Goal: Complete application form: Complete application form

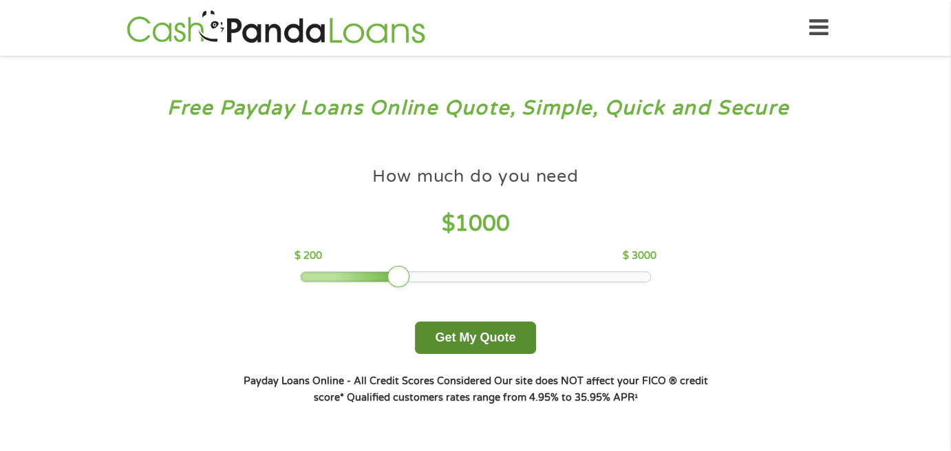
click at [483, 337] on button "Get My Quote" at bounding box center [475, 337] width 120 height 32
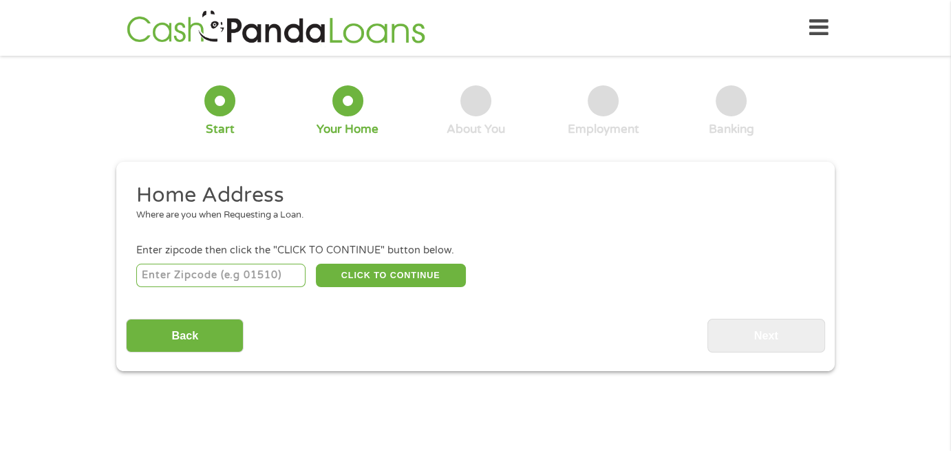
click at [203, 273] on input "number" at bounding box center [221, 275] width 170 height 23
type input "27295"
click at [387, 280] on button "CLICK TO CONTINUE" at bounding box center [391, 275] width 150 height 23
type input "27295"
type input "Lexington"
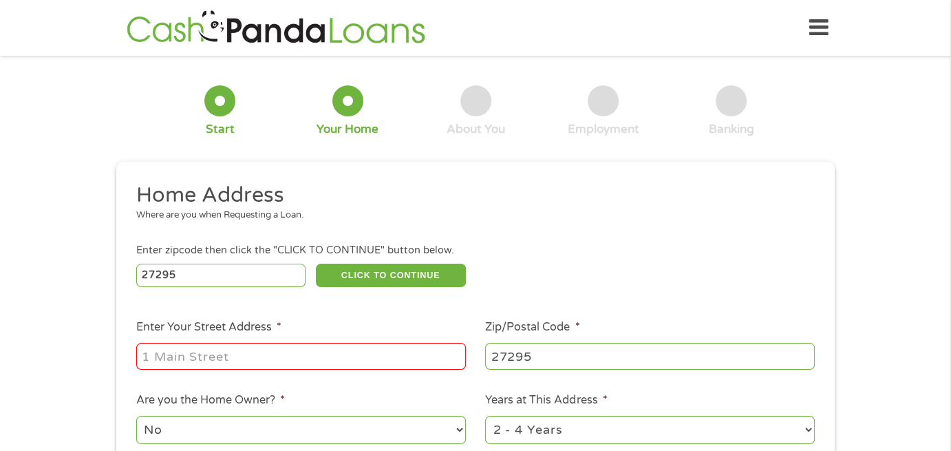
click at [288, 353] on input "Enter Your Street Address *" at bounding box center [301, 356] width 330 height 26
type input "188 Hollis Drive"
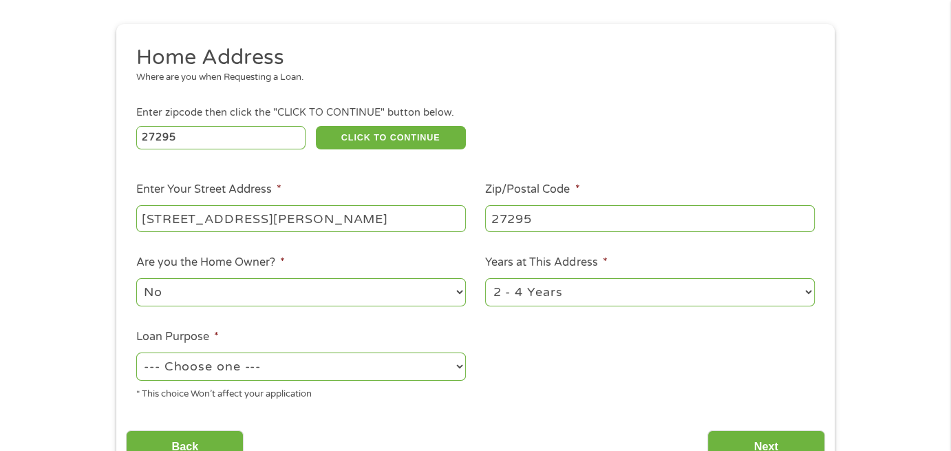
scroll to position [207, 0]
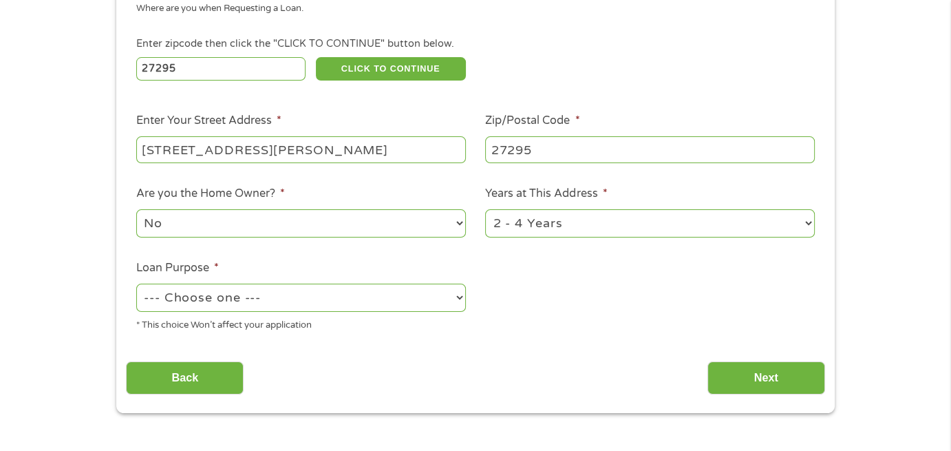
click at [441, 304] on select "--- Choose one --- Pay Bills Debt Consolidation Home Improvement Major Purchase…" at bounding box center [301, 298] width 330 height 28
select select "paybills"
click at [136, 284] on select "--- Choose one --- Pay Bills Debt Consolidation Home Improvement Major Purchase…" at bounding box center [301, 298] width 330 height 28
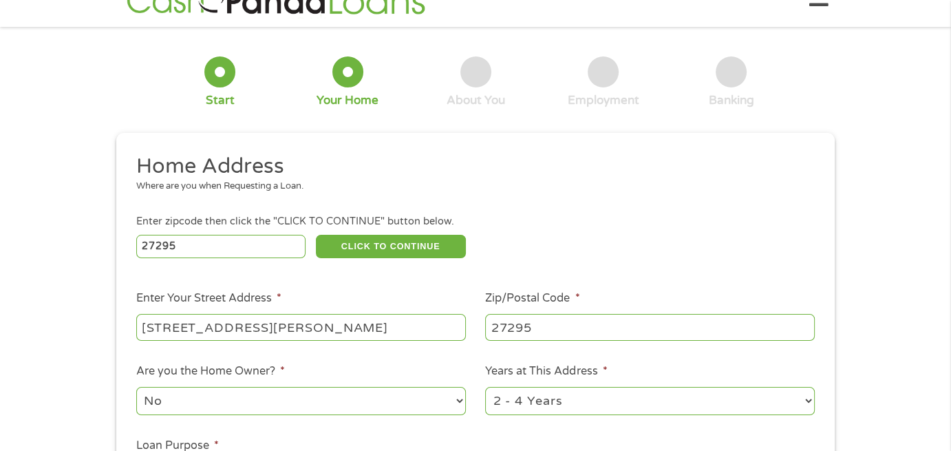
scroll to position [0, 0]
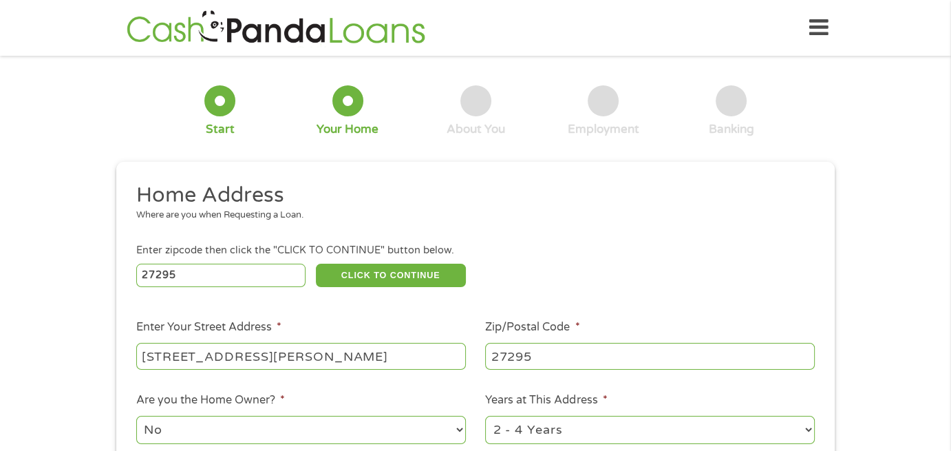
click at [217, 115] on div at bounding box center [219, 100] width 31 height 31
click at [224, 105] on div at bounding box center [219, 100] width 31 height 31
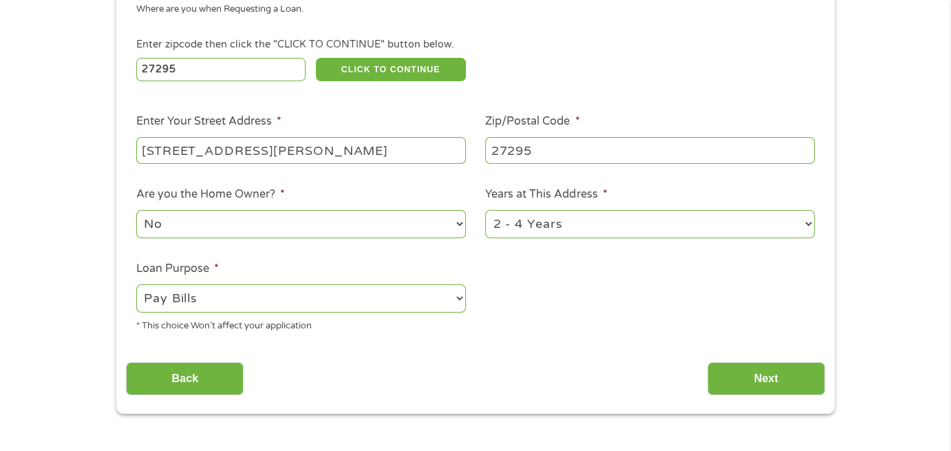
scroll to position [275, 0]
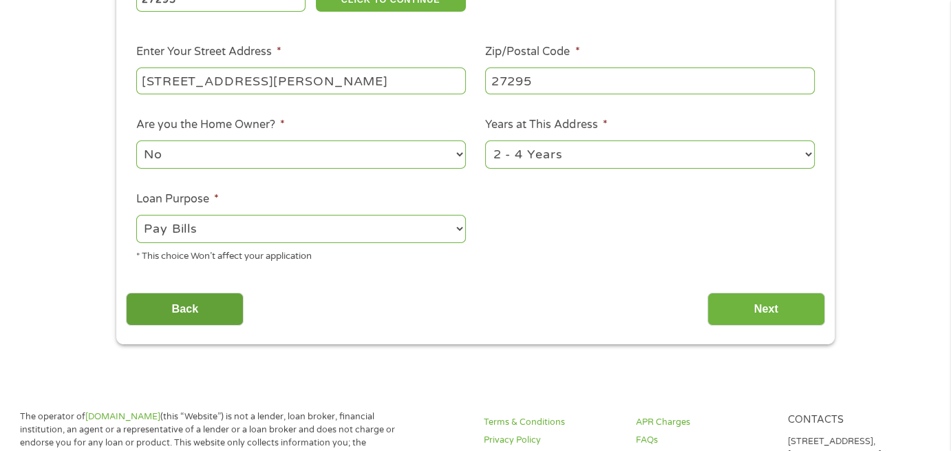
click at [198, 310] on input "Back" at bounding box center [185, 310] width 118 height 34
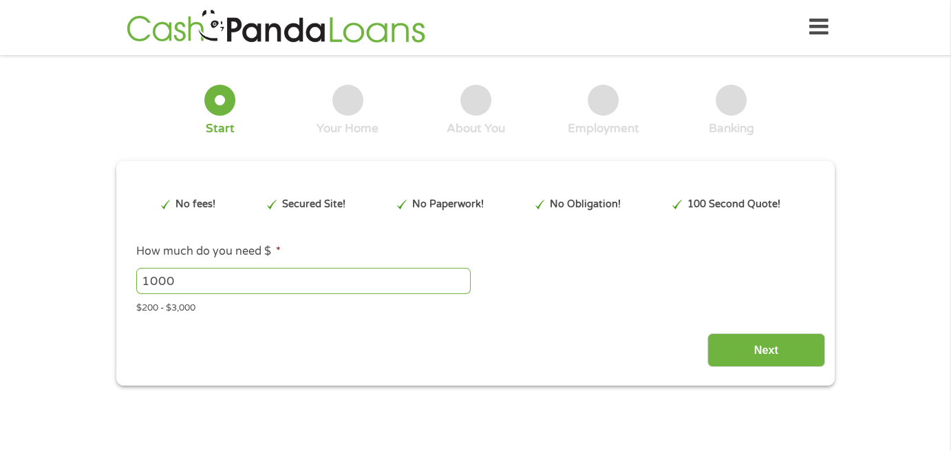
scroll to position [0, 0]
click at [461, 287] on input "999" at bounding box center [303, 281] width 335 height 26
click at [419, 282] on input "999" at bounding box center [303, 281] width 335 height 26
type input "9"
type input "600"
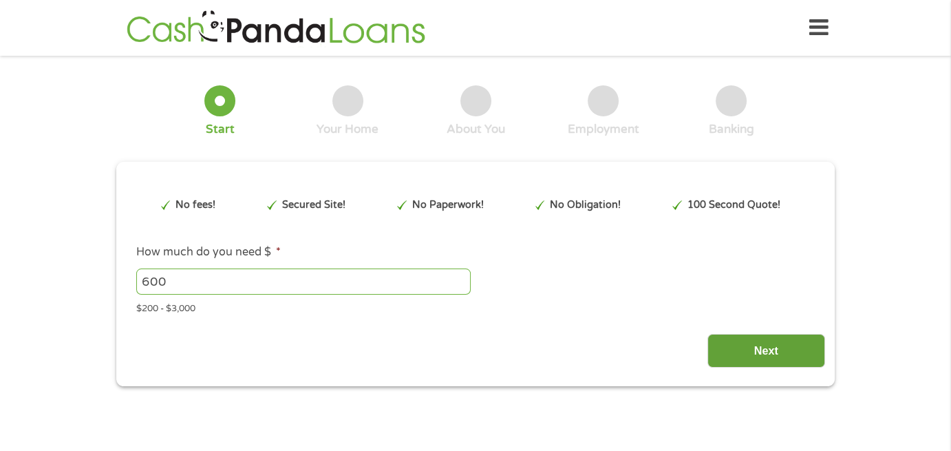
click at [769, 357] on input "Next" at bounding box center [767, 351] width 118 height 34
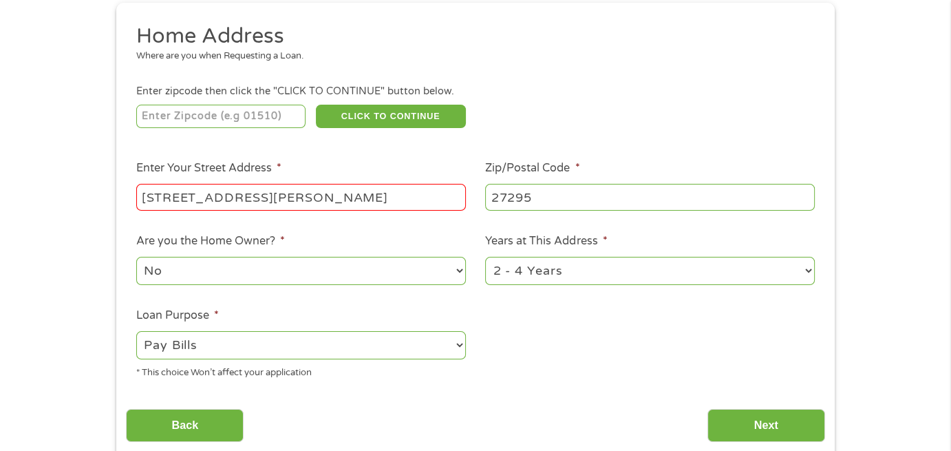
scroll to position [138, 0]
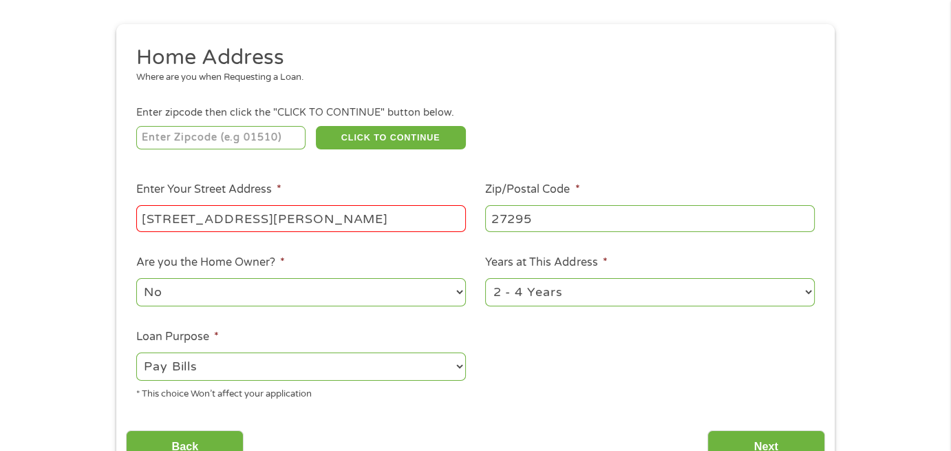
click at [183, 133] on input "number" at bounding box center [221, 137] width 170 height 23
type input "27295"
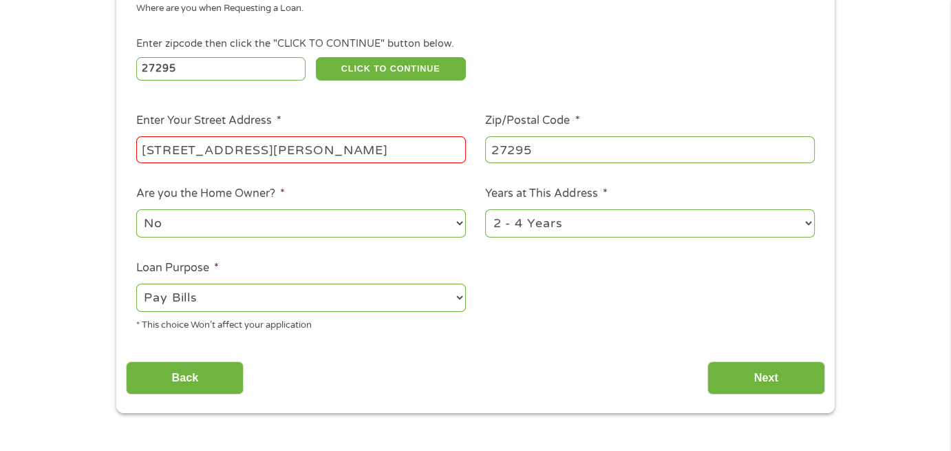
click at [281, 149] on input "188 Hollis Drive" at bounding box center [301, 149] width 330 height 26
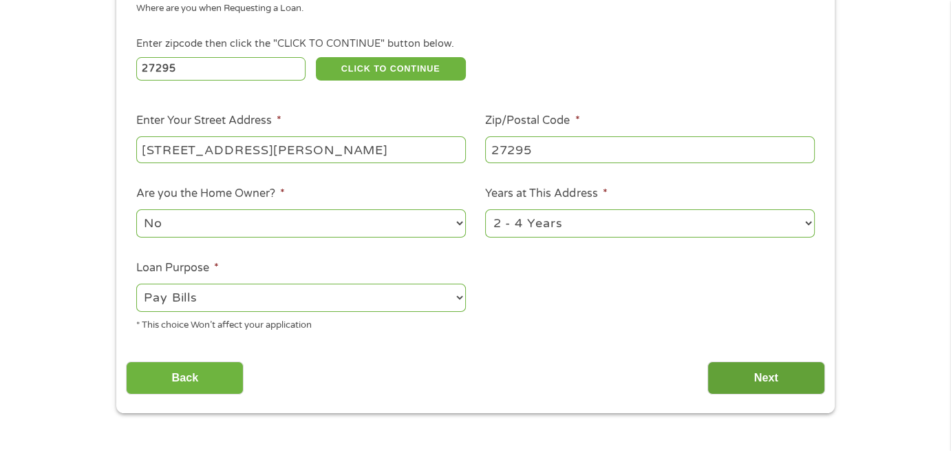
click at [751, 379] on input "Next" at bounding box center [767, 378] width 118 height 34
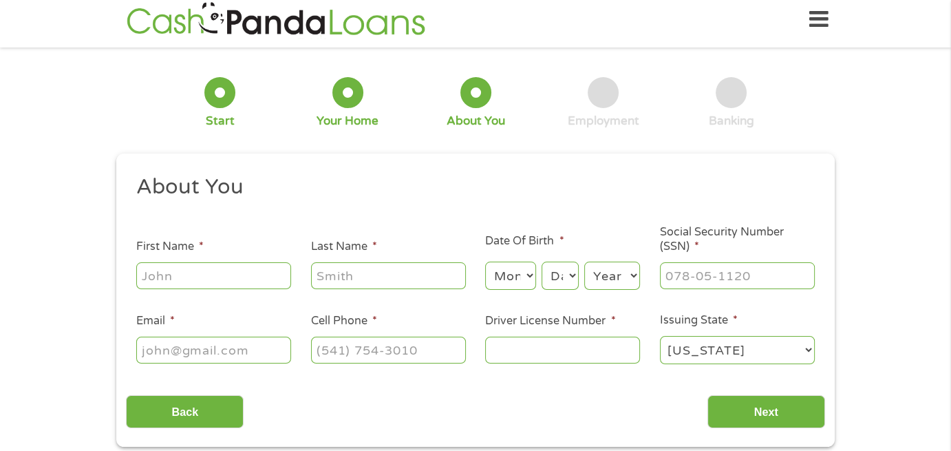
scroll to position [0, 0]
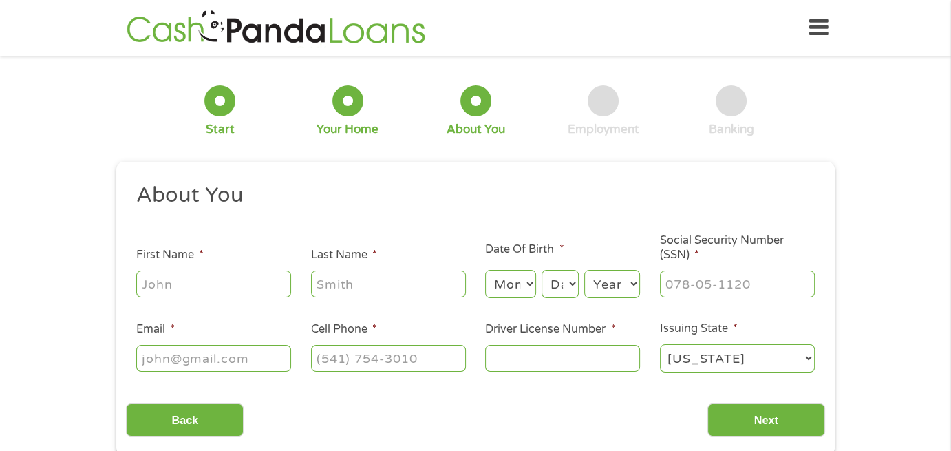
click at [231, 274] on input "First Name *" at bounding box center [213, 284] width 155 height 26
type input "Carroll"
type input "Pusey"
click at [527, 283] on select "Month 1 2 3 4 5 6 7 8 9 10 11 12" at bounding box center [510, 284] width 50 height 28
select select "10"
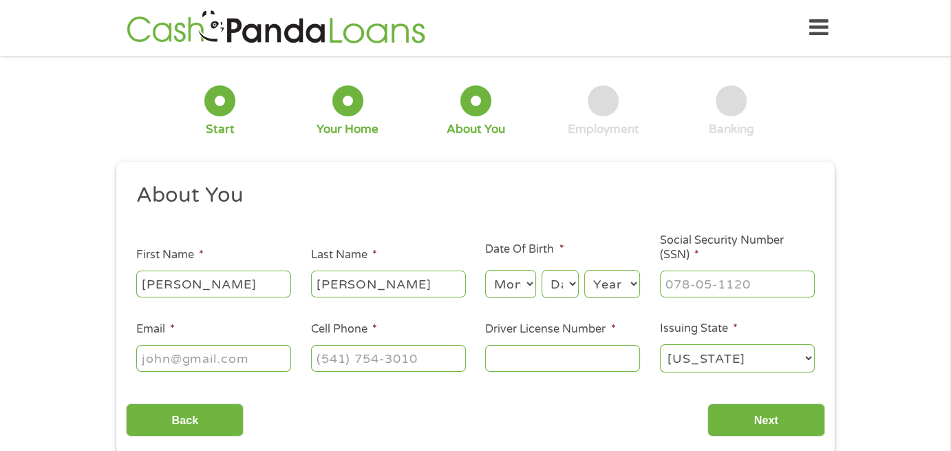
click at [485, 271] on select "Month 1 2 3 4 5 6 7 8 9 10 11 12" at bounding box center [510, 284] width 50 height 28
click at [568, 290] on select "Day 1 2 3 4 5 6 7 8 9 10 11 12 13 14 15 16 17 18 19 20 21 22 23 24 25 26 27 28 …" at bounding box center [560, 284] width 37 height 28
select select "8"
click at [542, 271] on select "Day 1 2 3 4 5 6 7 8 9 10 11 12 13 14 15 16 17 18 19 20 21 22 23 24 25 26 27 28 …" at bounding box center [560, 284] width 37 height 28
click at [620, 293] on select "Year 2007 2006 2005 2004 2003 2002 2001 2000 1999 1998 1997 1996 1995 1994 1993…" at bounding box center [612, 284] width 56 height 28
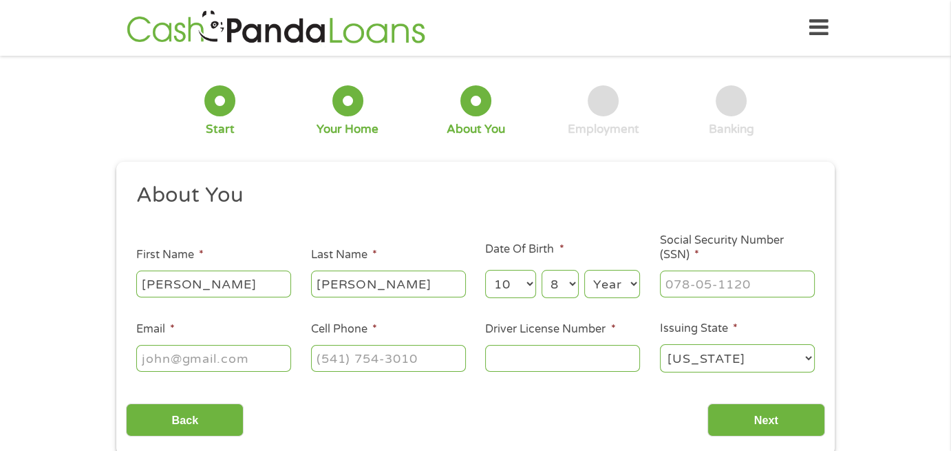
select select "1965"
click at [584, 271] on select "Year 2007 2006 2005 2004 2003 2002 2001 2000 1999 1998 1997 1996 1995 1994 1993…" at bounding box center [612, 284] width 56 height 28
click at [716, 276] on input "___-__-____" at bounding box center [737, 284] width 155 height 26
type input "239-29-6374"
click at [235, 360] on input "Email *" at bounding box center [213, 358] width 155 height 26
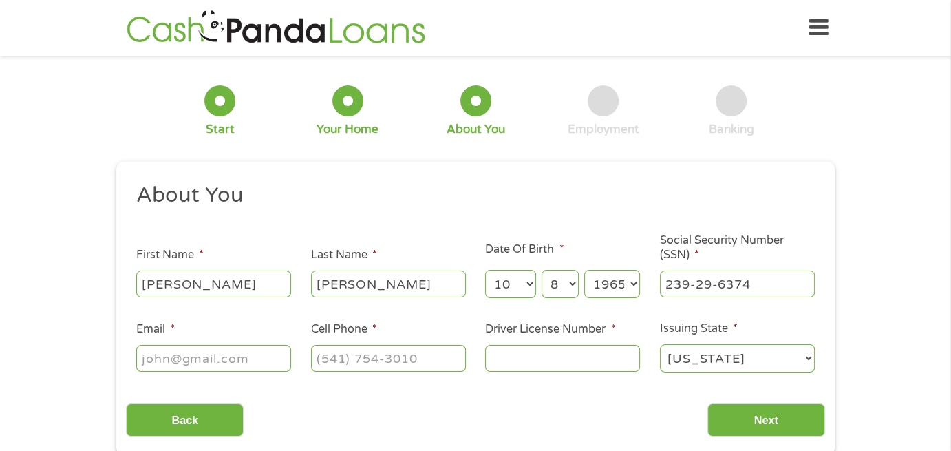
type input "rev.carroll_boo@yahoo.com"
type input "(336) 225-5544"
click at [516, 369] on input "Driver License Number *" at bounding box center [562, 358] width 155 height 26
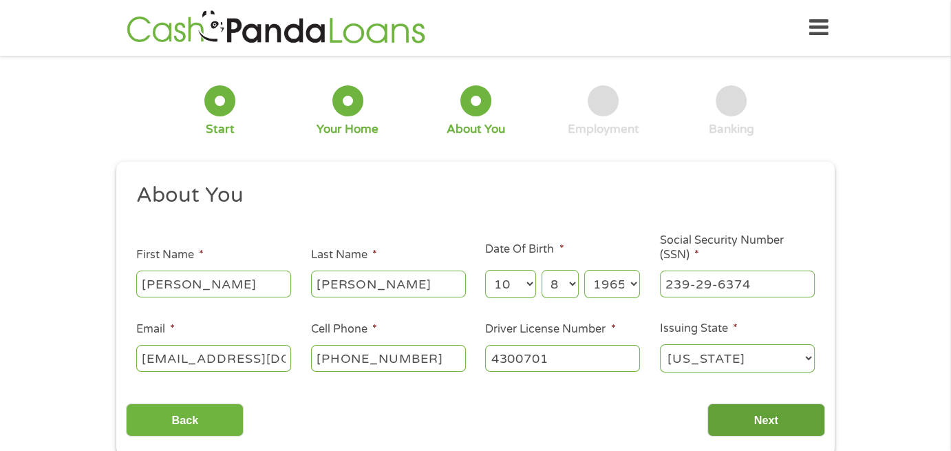
type input "4300701"
click at [752, 425] on input "Next" at bounding box center [767, 420] width 118 height 34
click at [743, 421] on input "Next" at bounding box center [767, 420] width 118 height 34
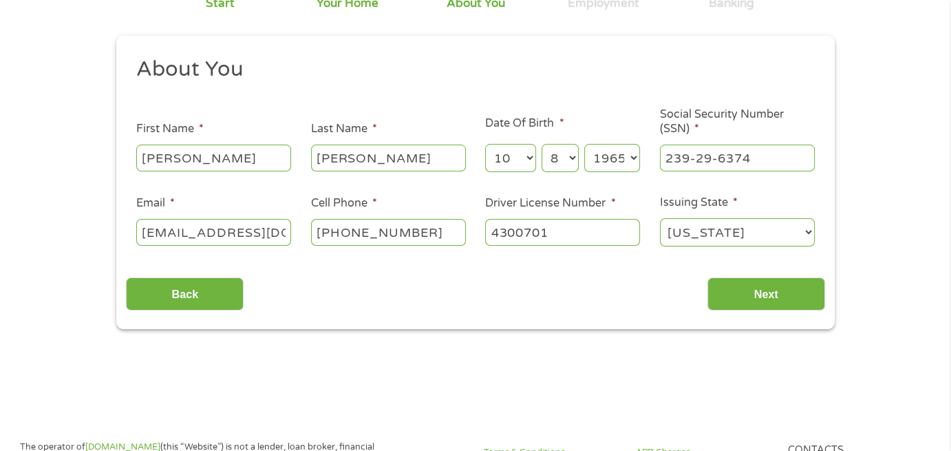
scroll to position [138, 0]
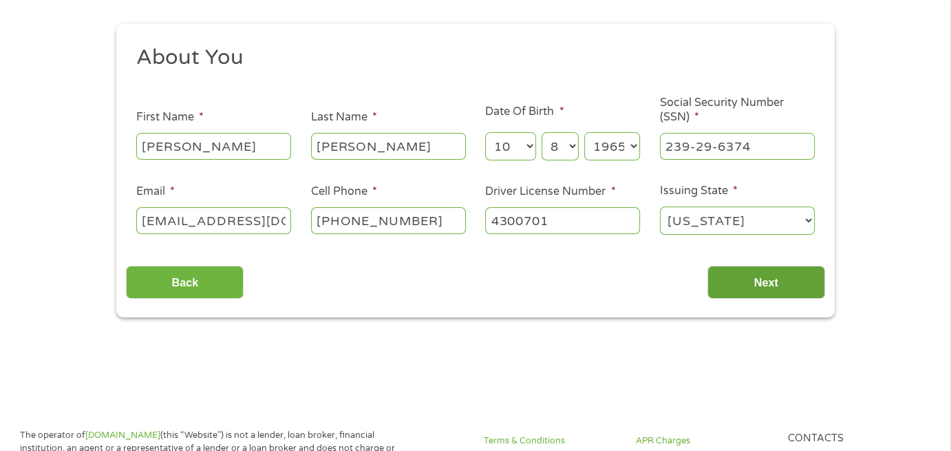
click at [740, 285] on input "Next" at bounding box center [767, 283] width 118 height 34
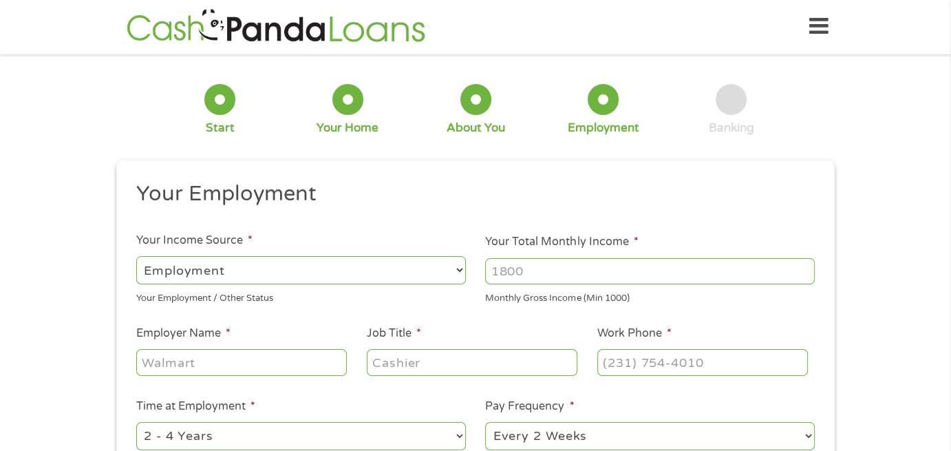
scroll to position [0, 0]
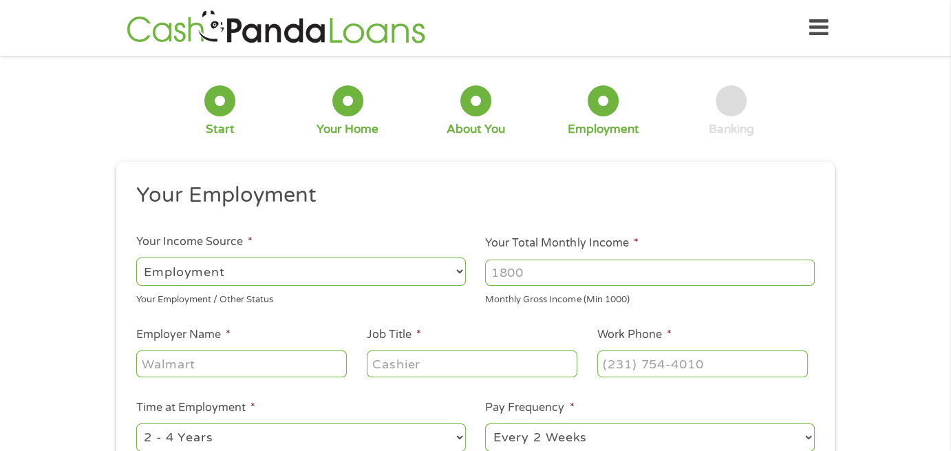
click at [554, 271] on input "Your Total Monthly Income *" at bounding box center [650, 273] width 330 height 26
drag, startPoint x: 527, startPoint y: 271, endPoint x: 490, endPoint y: 275, distance: 36.6
click at [490, 275] on input "3200" at bounding box center [650, 273] width 330 height 26
type input "5700"
click at [296, 367] on input "Employer Name *" at bounding box center [241, 363] width 211 height 26
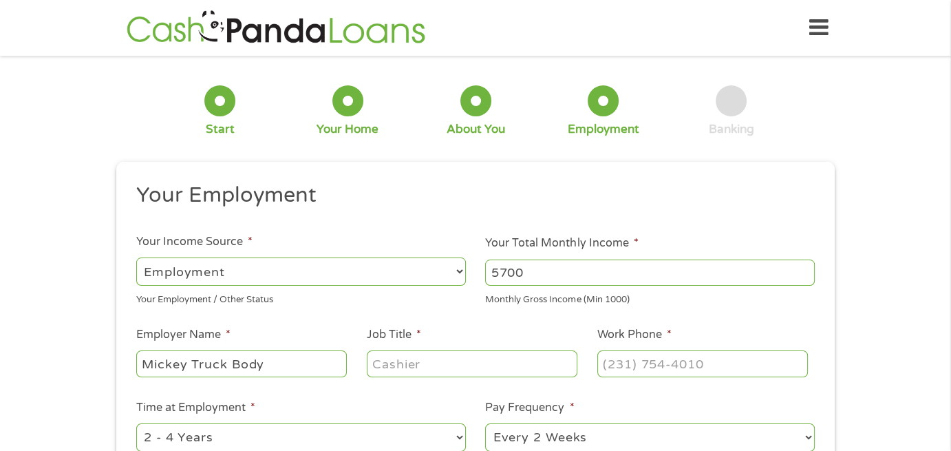
type input "Mickey Truck Body"
click at [414, 360] on input "Job Title *" at bounding box center [472, 363] width 211 height 26
type input "Warehouse Team Lead"
click at [639, 362] on input "(___) ___-____" at bounding box center [702, 363] width 211 height 26
drag, startPoint x: 712, startPoint y: 360, endPoint x: 600, endPoint y: 370, distance: 112.7
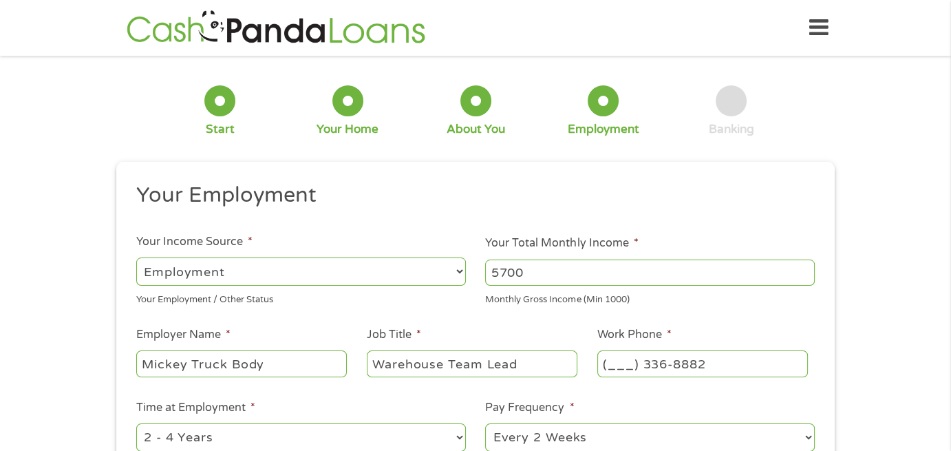
click at [600, 370] on input "(___) 336-8882" at bounding box center [702, 363] width 211 height 26
click at [611, 366] on input "(___) 336-8882" at bounding box center [702, 363] width 211 height 26
drag, startPoint x: 727, startPoint y: 363, endPoint x: 607, endPoint y: 373, distance: 120.2
click at [607, 373] on input "(___) 336-8882" at bounding box center [702, 363] width 211 height 26
type input "(336) 888-2239"
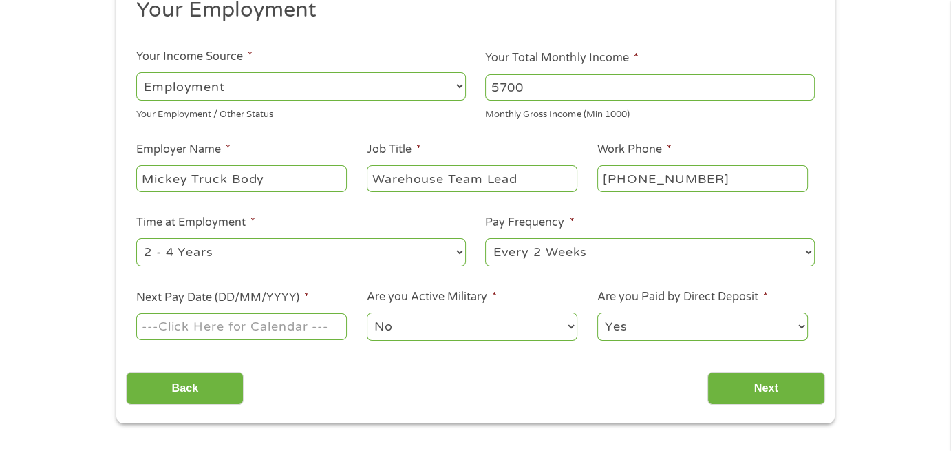
scroll to position [207, 0]
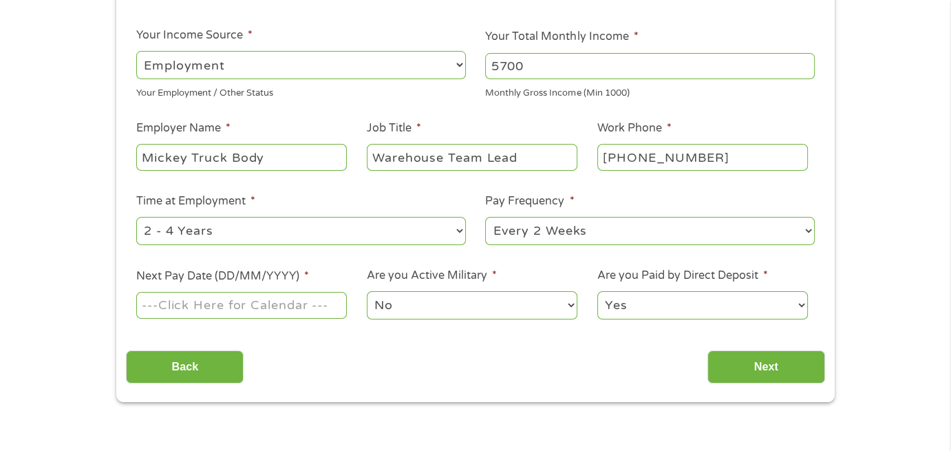
click at [454, 230] on select "--- Choose one --- 1 Year or less 1 - 2 Years 2 - 4 Years Over 4 Years" at bounding box center [301, 231] width 330 height 28
select select "60months"
click at [136, 217] on select "--- Choose one --- 1 Year or less 1 - 2 Years 2 - 4 Years Over 4 Years" at bounding box center [301, 231] width 330 height 28
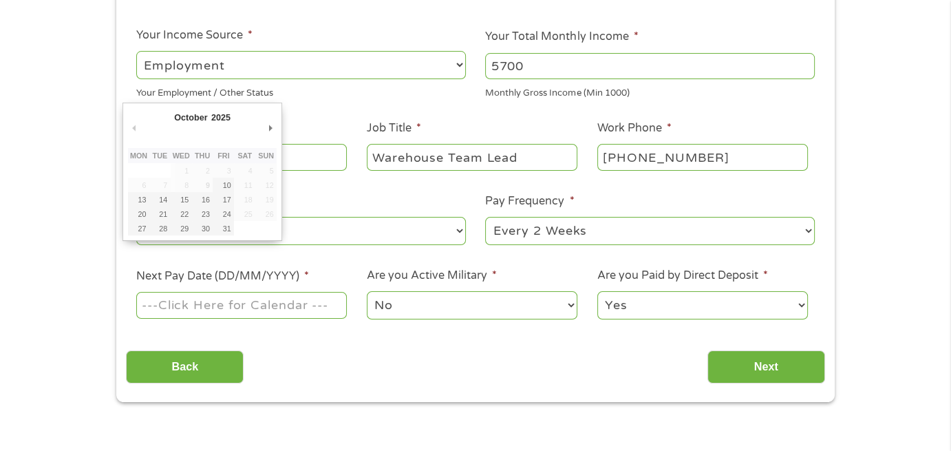
click at [303, 304] on input "Next Pay Date (DD/MM/YYYY) *" at bounding box center [241, 305] width 211 height 26
type input "16/10/2025"
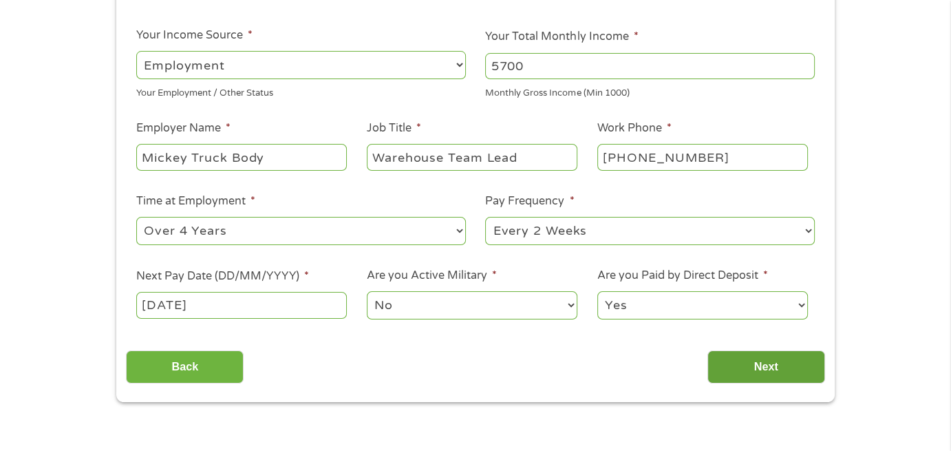
click at [732, 364] on input "Next" at bounding box center [767, 367] width 118 height 34
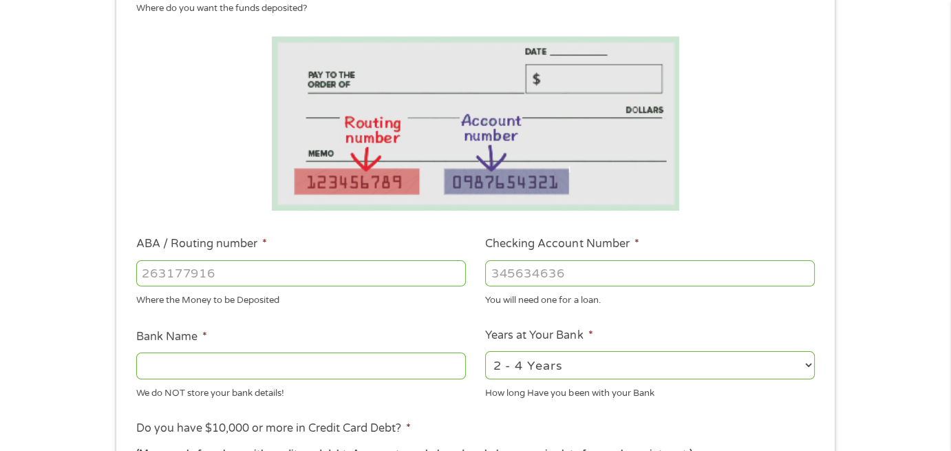
click at [288, 269] on input "ABA / Routing number *" at bounding box center [301, 273] width 330 height 26
type input "053112592"
type input "WOODFOREST NATIONAL BANK"
type input "053112592"
click at [533, 272] on input "Checking Account Number *" at bounding box center [650, 273] width 330 height 26
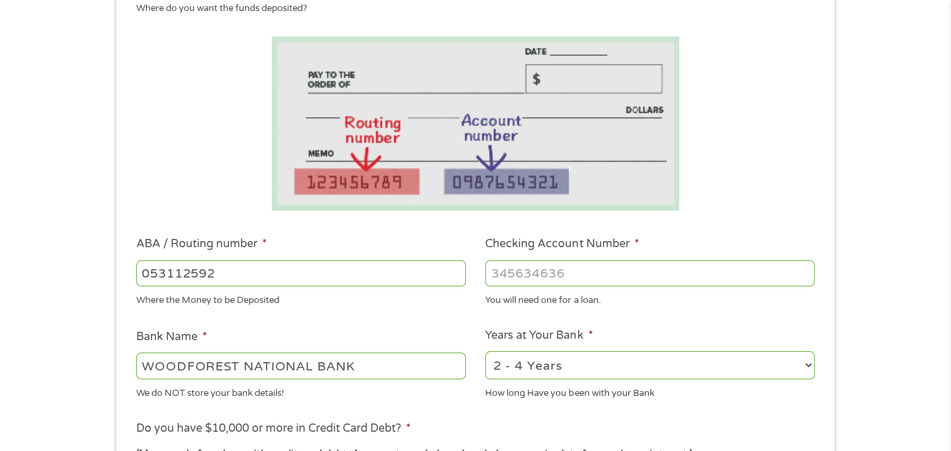
type input "7"
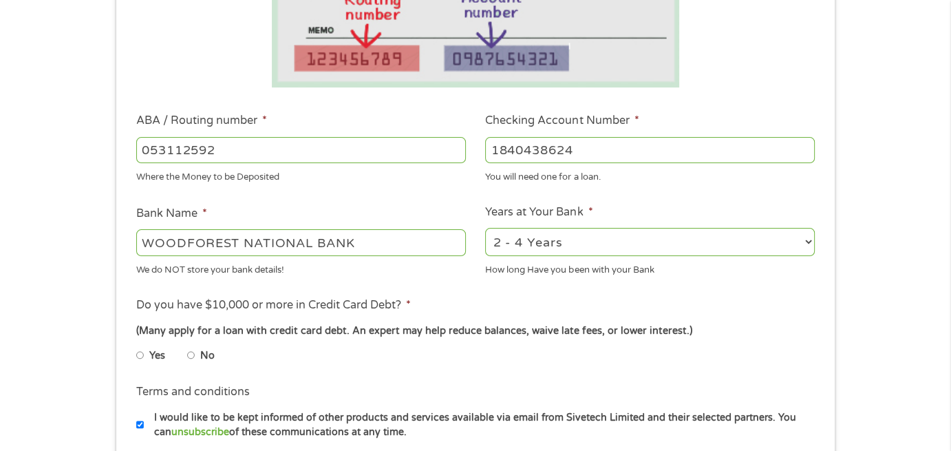
scroll to position [344, 0]
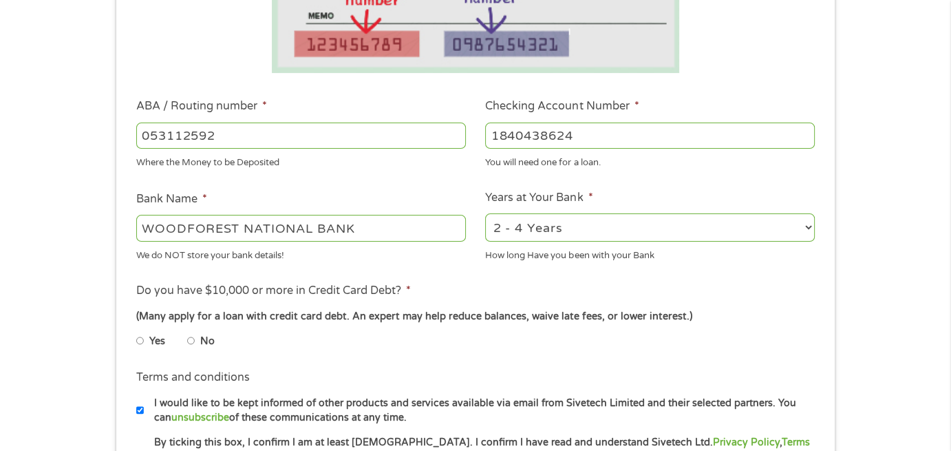
type input "1840438624"
click at [739, 222] on select "2 - 4 Years 6 - 12 Months 1 - 2 Years Over 4 Years" at bounding box center [650, 227] width 330 height 28
select select "60months"
click at [485, 213] on select "2 - 4 Years 6 - 12 Months 1 - 2 Years Over 4 Years" at bounding box center [650, 227] width 330 height 28
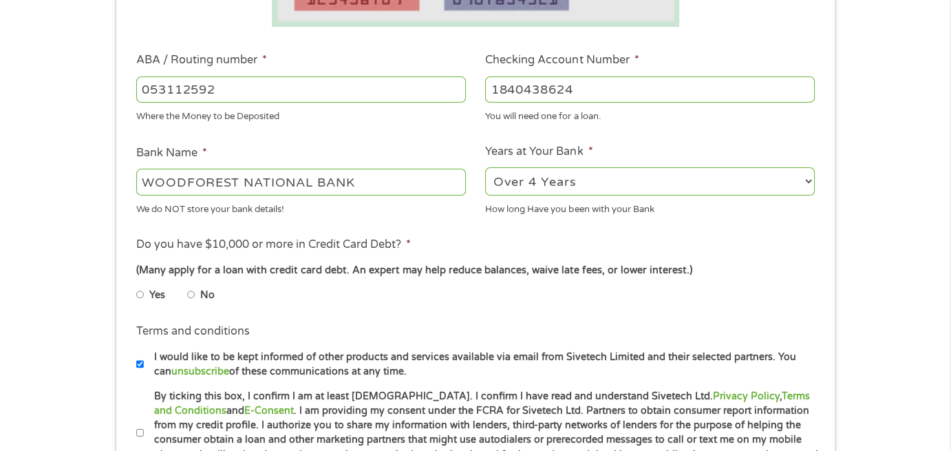
scroll to position [413, 0]
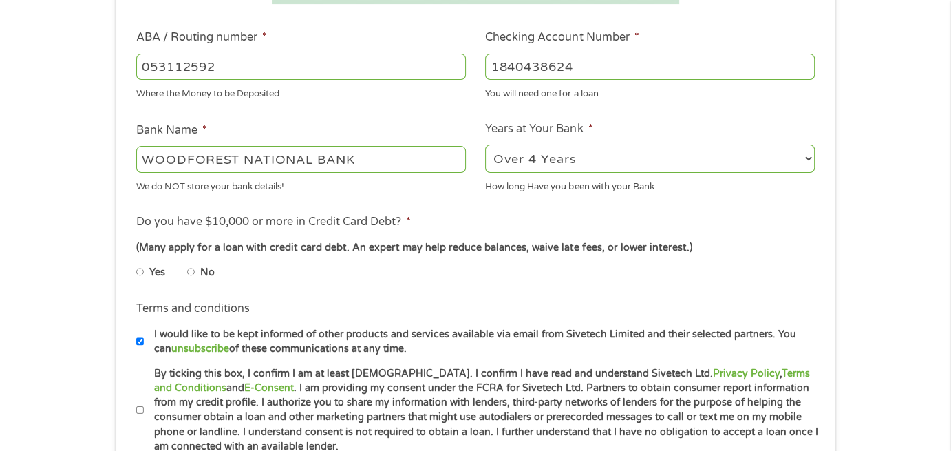
click at [191, 272] on input "No" at bounding box center [191, 272] width 8 height 22
radio input "true"
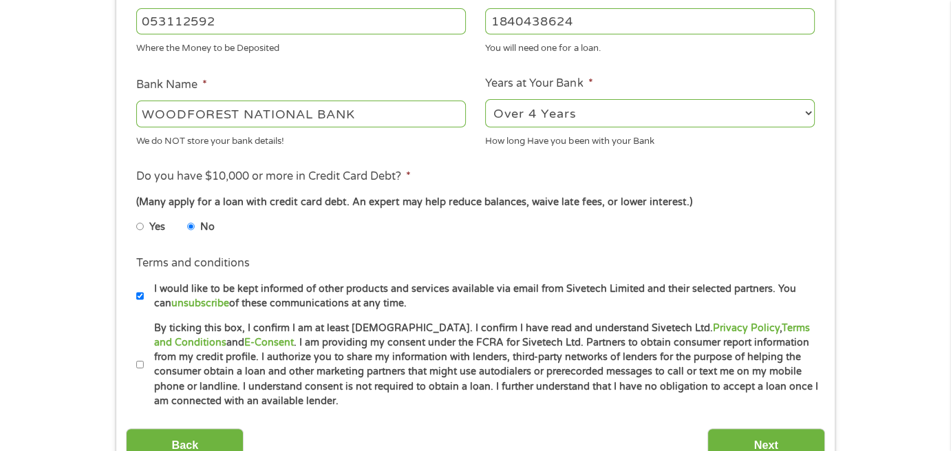
scroll to position [482, 0]
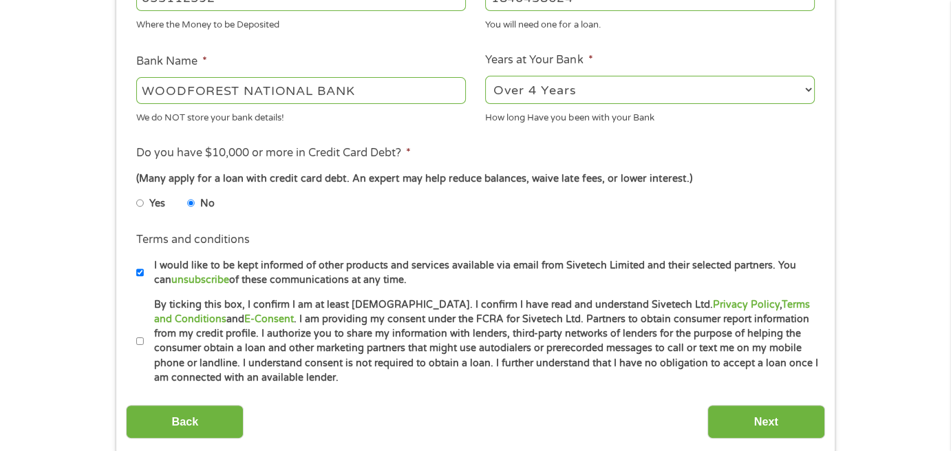
click at [142, 338] on input "By ticking this box, I confirm I am at least 18 years old. I confirm I have rea…" at bounding box center [140, 341] width 8 height 22
checkbox input "true"
click at [782, 415] on input "Next" at bounding box center [767, 422] width 118 height 34
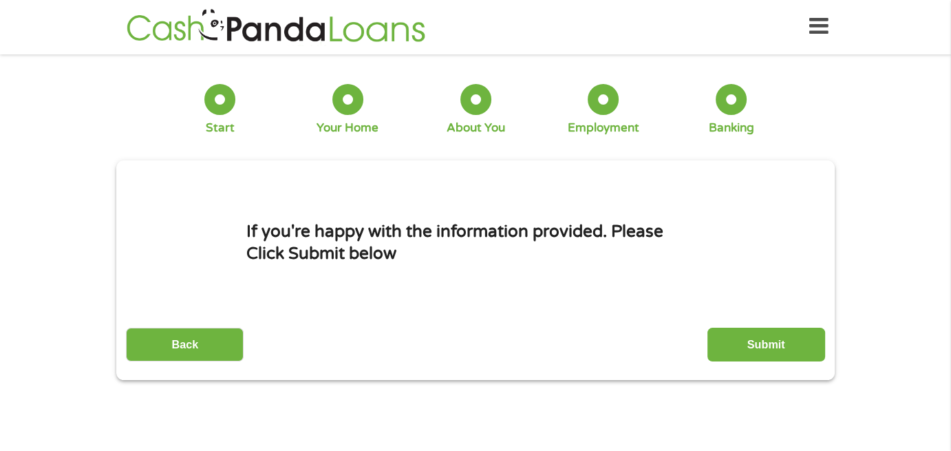
scroll to position [0, 0]
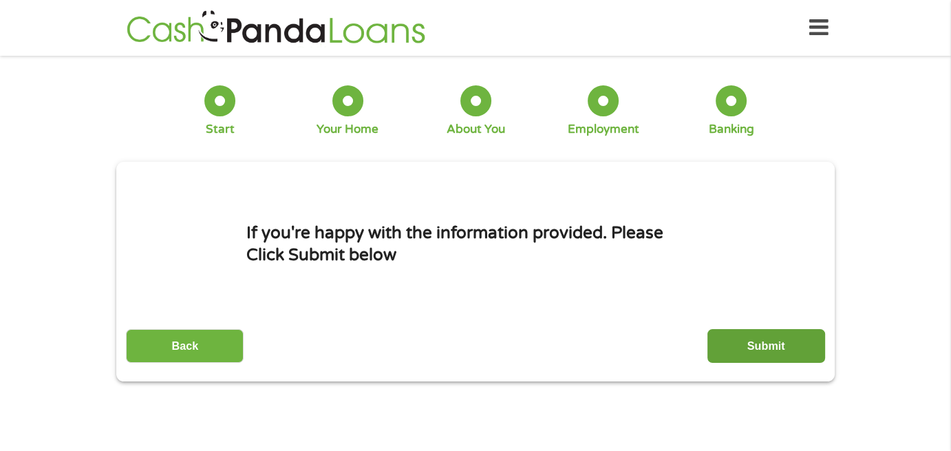
click at [772, 342] on input "Submit" at bounding box center [767, 346] width 118 height 34
